Goal: Find specific page/section

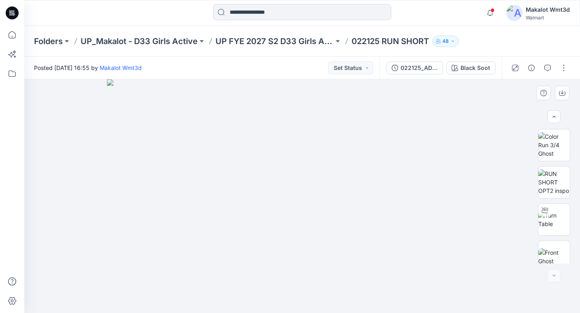
scroll to position [158, 0]
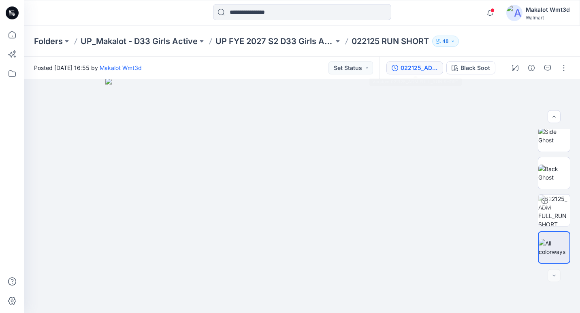
click at [423, 73] on button "022125_ADM FULL_RUN SHORT" at bounding box center [414, 68] width 57 height 13
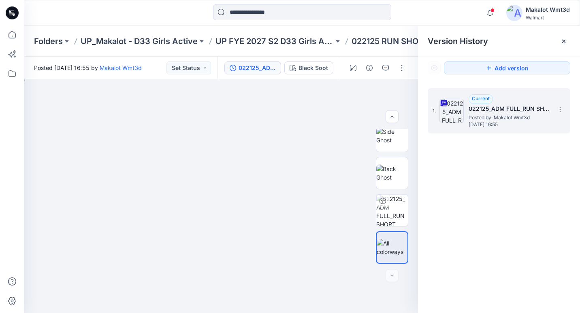
click at [503, 113] on h5 "022125_ADM FULL_RUN SHORT" at bounding box center [508, 109] width 81 height 10
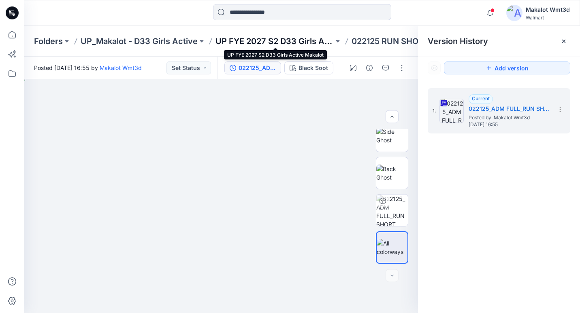
click at [279, 40] on p "UP FYE 2027 S2 D33 Girls Active Makalot" at bounding box center [274, 41] width 118 height 11
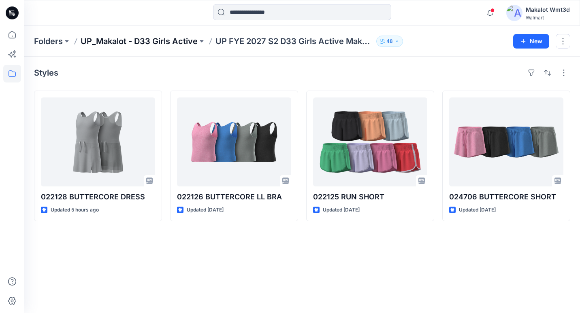
click at [182, 40] on p "UP_Makalot - D33 Girls Active" at bounding box center [139, 41] width 117 height 11
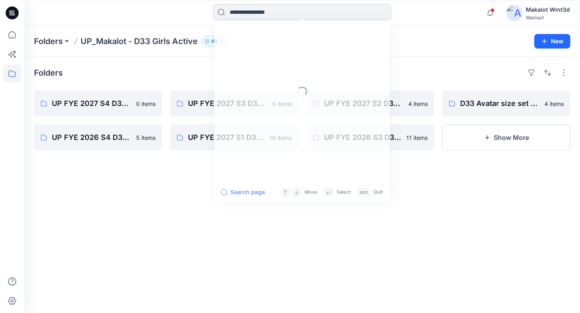
click at [255, 15] on input at bounding box center [302, 12] width 178 height 16
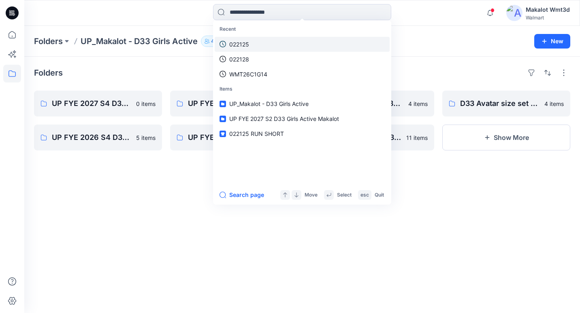
click at [253, 38] on link "022125" at bounding box center [302, 44] width 175 height 15
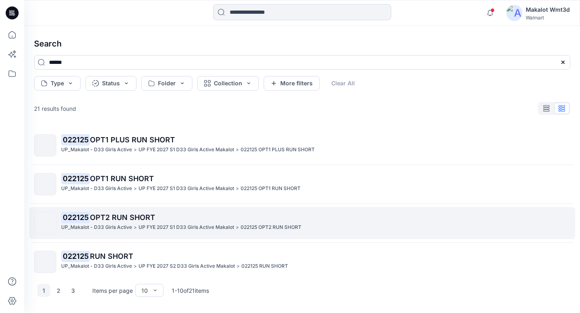
scroll to position [40, 0]
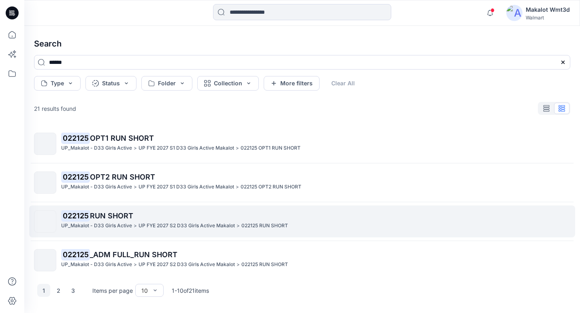
click at [171, 223] on p "UP FYE 2027 S2 D33 Girls Active Makalot" at bounding box center [186, 226] width 96 height 9
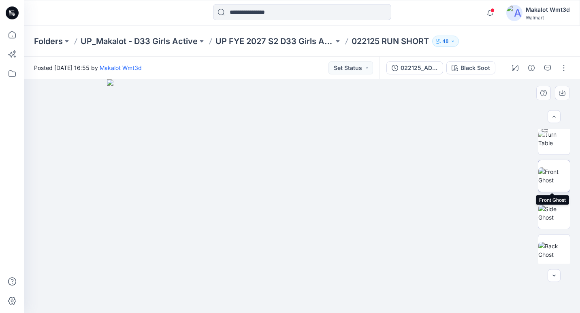
scroll to position [158, 0]
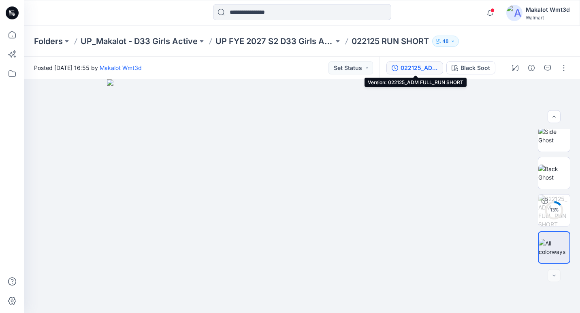
click at [413, 67] on div "022125_ADM FULL_RUN SHORT" at bounding box center [418, 68] width 37 height 9
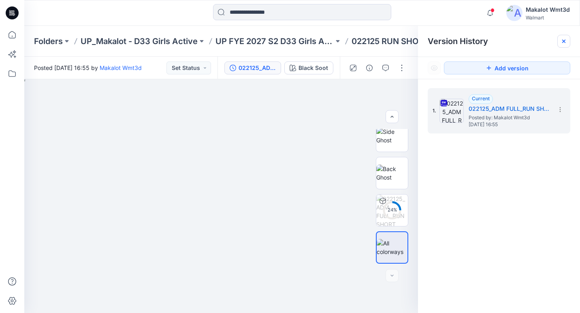
click at [566, 41] on icon at bounding box center [563, 41] width 6 height 6
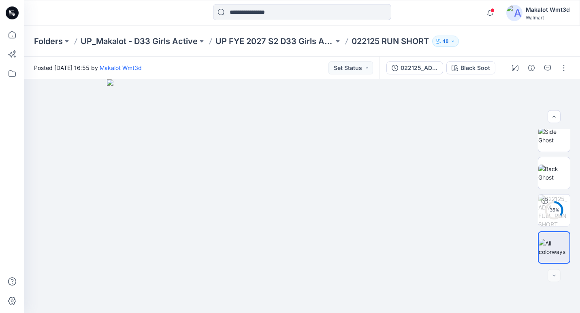
click at [477, 38] on div "Folders UP_Makalot - D33 Girls Active UP FYE 2027 S2 D33 Girls Active Makalot 0…" at bounding box center [270, 41] width 473 height 11
